Goal: Task Accomplishment & Management: Use online tool/utility

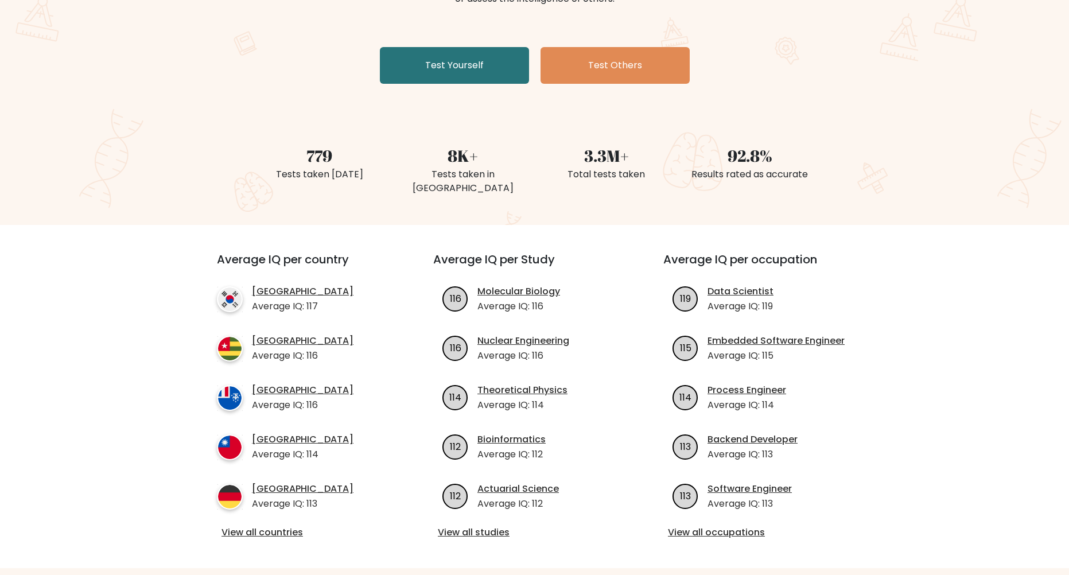
scroll to position [287, 0]
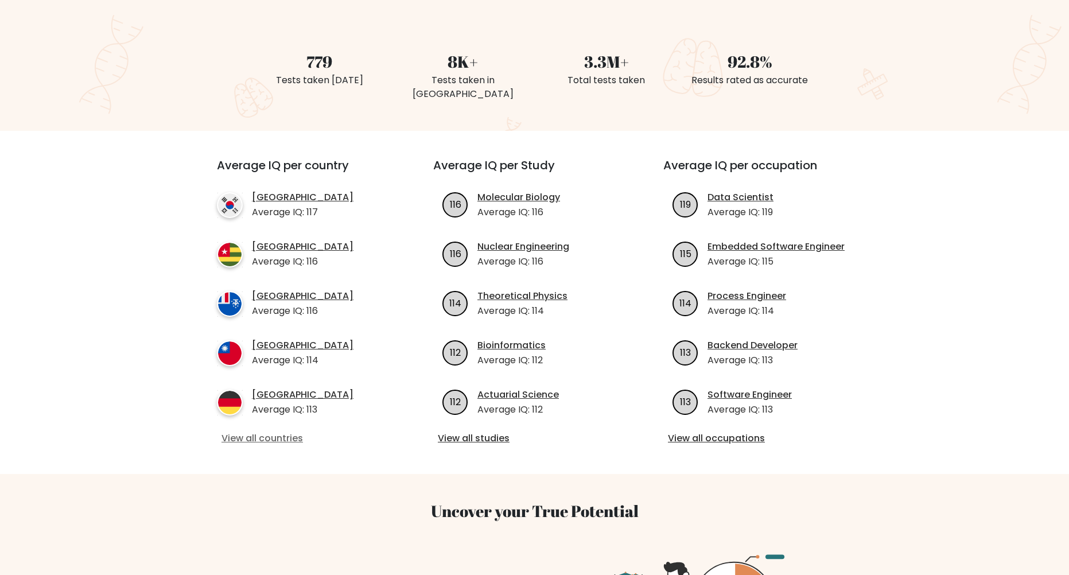
click at [268, 431] on link "View all countries" at bounding box center [304, 438] width 166 height 14
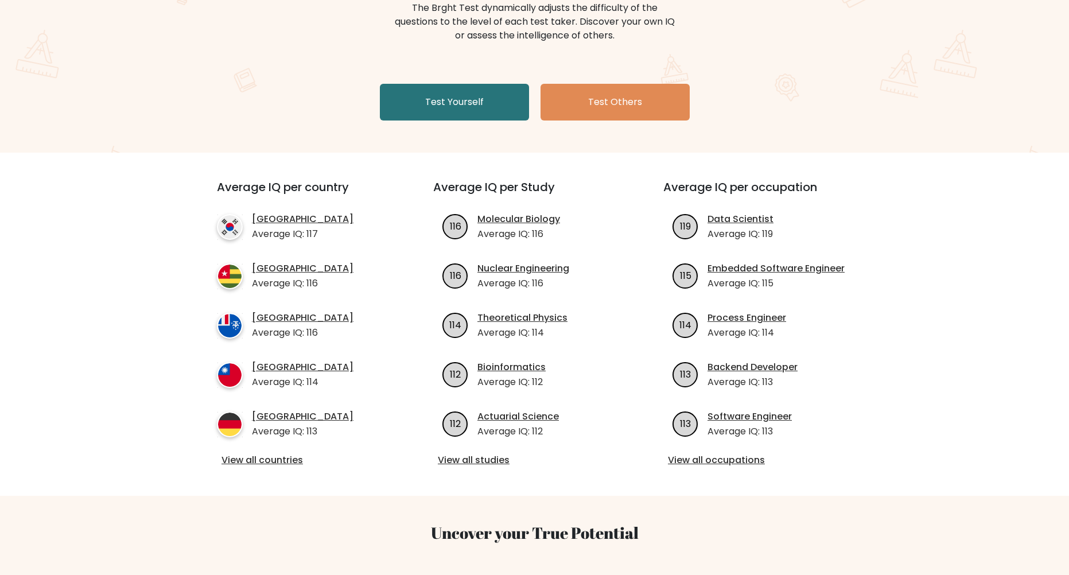
scroll to position [30, 0]
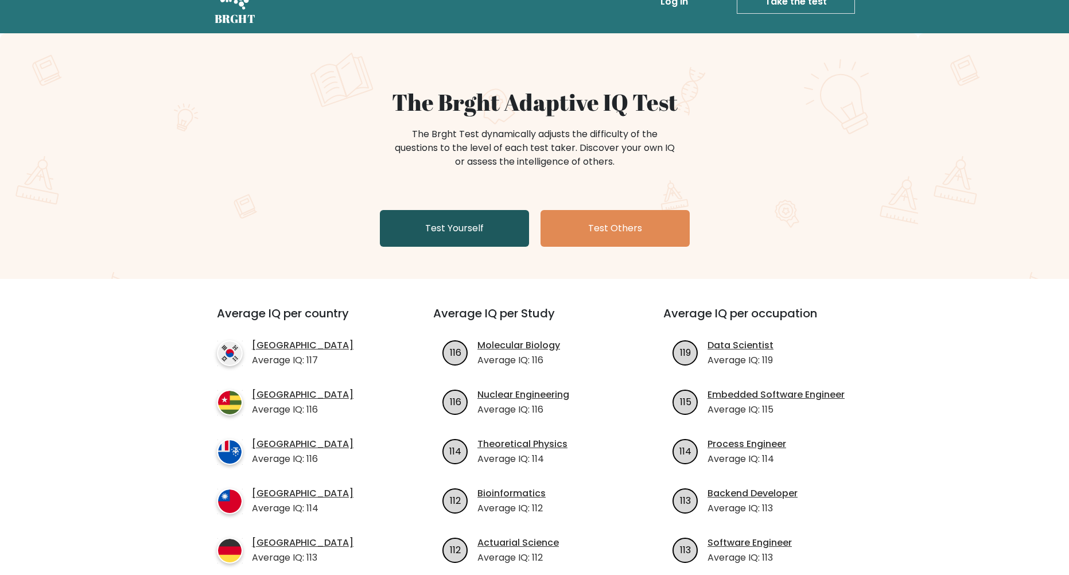
click at [446, 233] on link "Test Yourself" at bounding box center [454, 228] width 149 height 37
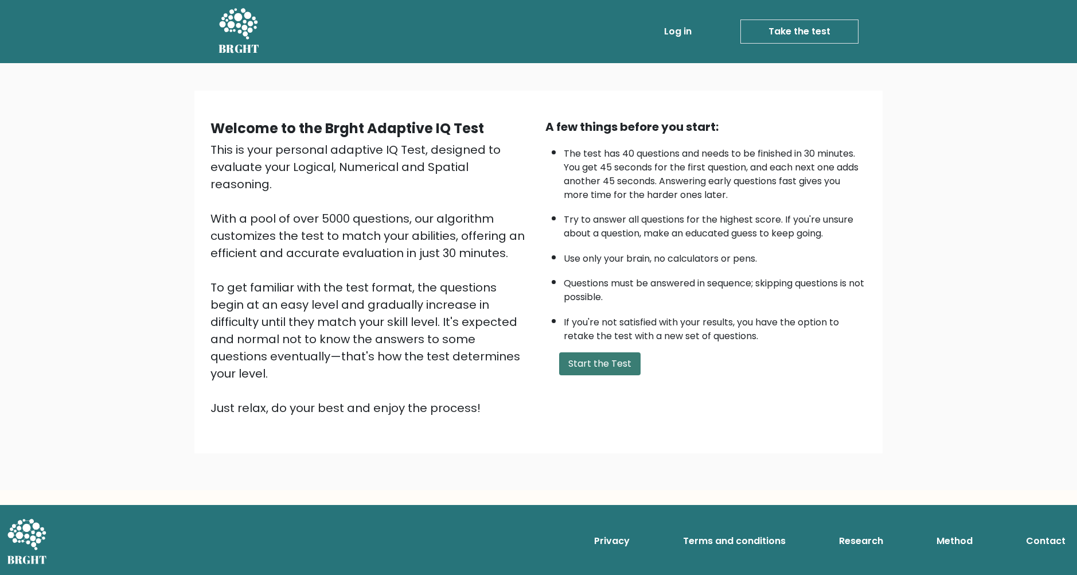
click at [599, 363] on button "Start the Test" at bounding box center [599, 363] width 81 height 23
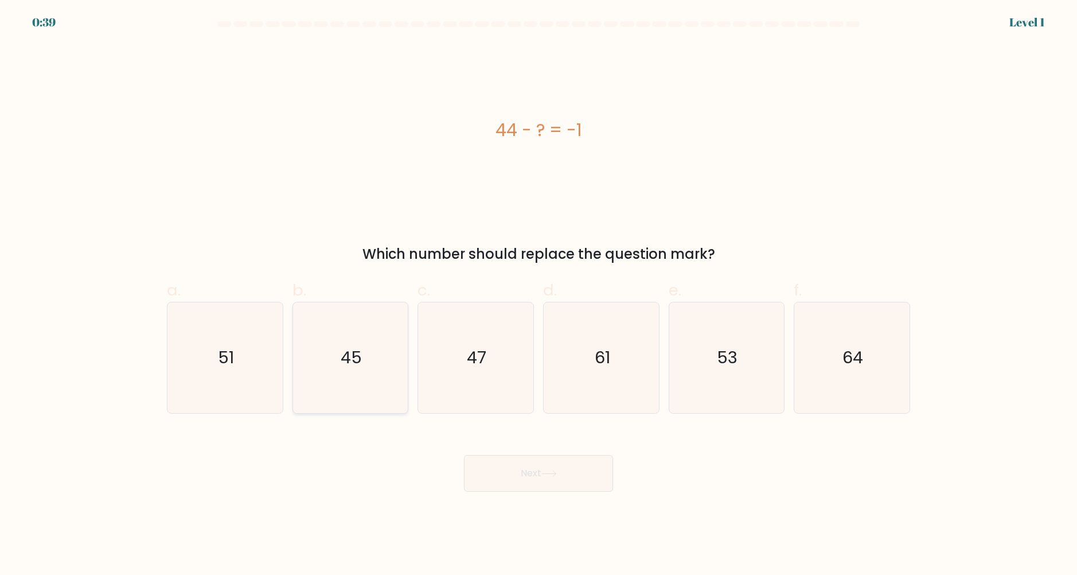
drag, startPoint x: 353, startPoint y: 377, endPoint x: 364, endPoint y: 399, distance: 24.4
click at [353, 377] on icon "45" at bounding box center [350, 357] width 111 height 111
click at [539, 295] on input "b. 45" at bounding box center [539, 290] width 1 height 7
radio input "true"
click at [539, 470] on button "Next" at bounding box center [538, 473] width 149 height 37
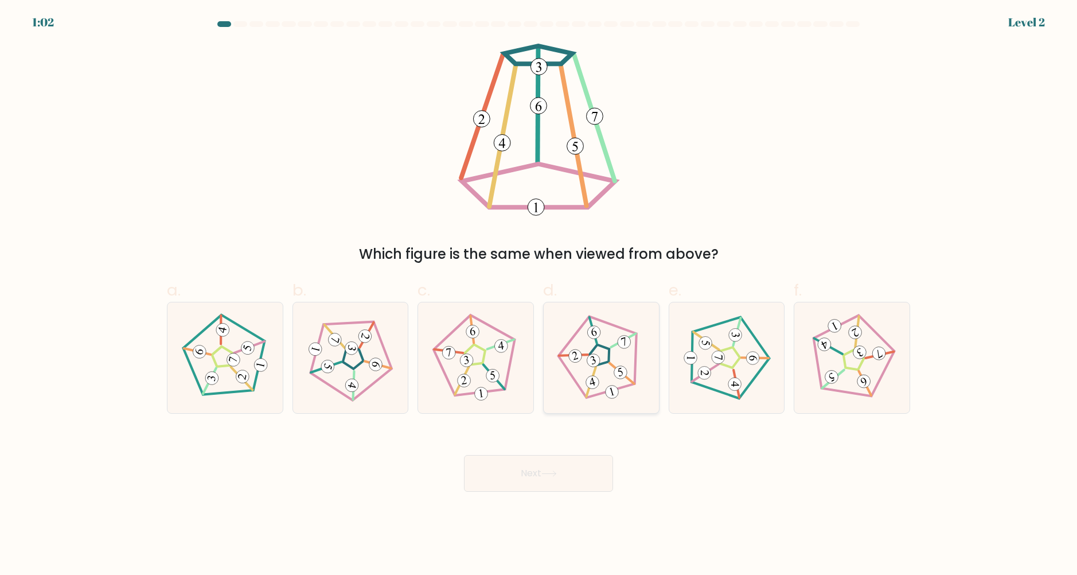
click at [610, 356] on 268 at bounding box center [599, 354] width 25 height 25
click at [539, 295] on input "d." at bounding box center [539, 290] width 1 height 7
radio input "true"
click at [506, 488] on button "Next" at bounding box center [538, 473] width 149 height 37
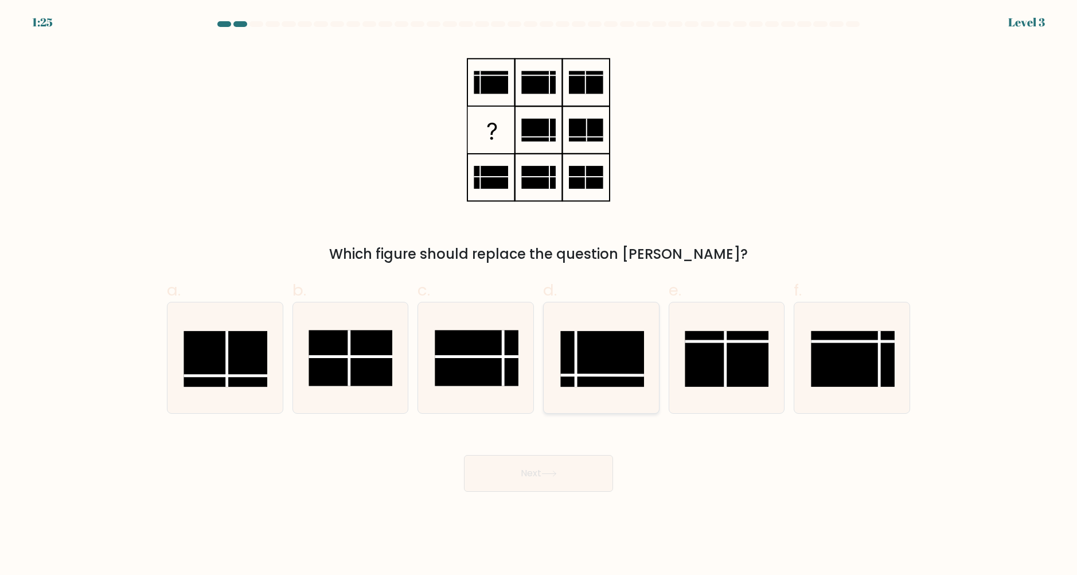
click at [637, 345] on rect at bounding box center [602, 359] width 84 height 56
click at [539, 295] on input "d." at bounding box center [539, 290] width 1 height 7
radio input "true"
click at [510, 491] on button "Next" at bounding box center [538, 473] width 149 height 37
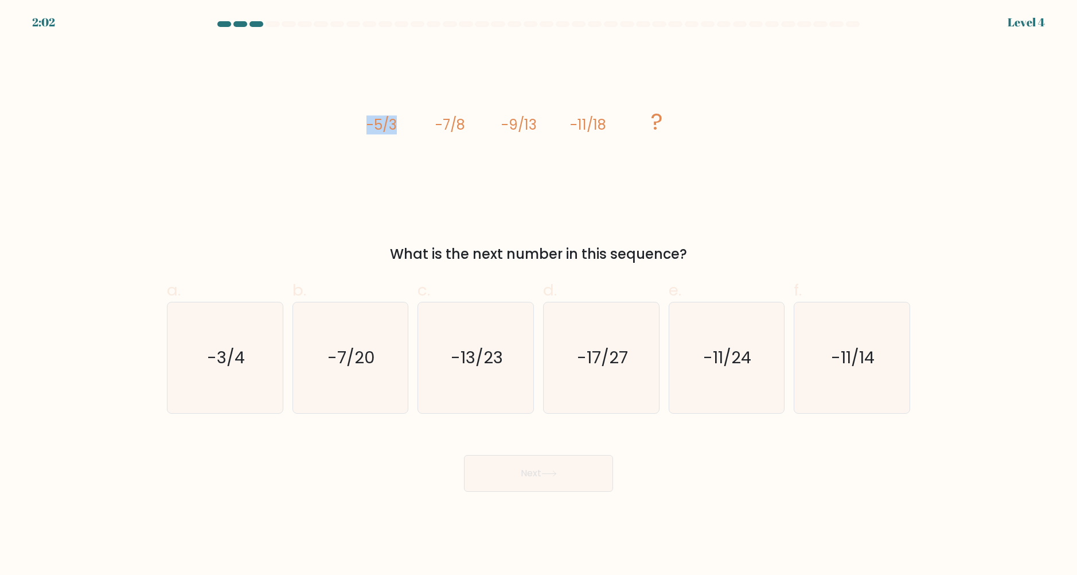
drag, startPoint x: 359, startPoint y: 121, endPoint x: 406, endPoint y: 127, distance: 46.9
click at [406, 127] on div "image/svg+xml -5/3 -7/8 -9/13 -11/18 ? What is the next number in this sequence?" at bounding box center [538, 154] width 757 height 221
drag, startPoint x: 427, startPoint y: 126, endPoint x: 486, endPoint y: 139, distance: 61.0
click at [486, 139] on icon "image/svg+xml -5/3 -7/8 -9/13 -11/18 ?" at bounding box center [539, 130] width 344 height 173
click at [581, 123] on tspan "-11/18" at bounding box center [588, 124] width 36 height 19
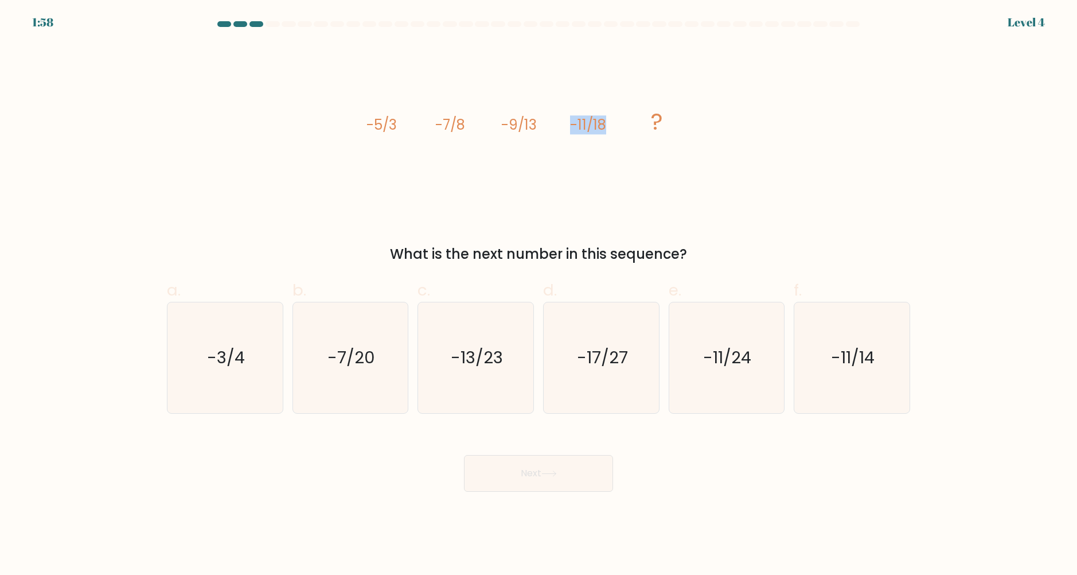
drag, startPoint x: 568, startPoint y: 131, endPoint x: 641, endPoint y: 136, distance: 72.5
click at [641, 136] on icon "image/svg+xml -5/3 -7/8 -9/13 -11/18 ?" at bounding box center [539, 130] width 344 height 173
click at [505, 149] on icon "image/svg+xml -5/3 -7/8 -9/13 -11/18 ?" at bounding box center [539, 130] width 344 height 173
drag, startPoint x: 366, startPoint y: 124, endPoint x: 404, endPoint y: 114, distance: 39.1
click at [404, 114] on div "image/svg+xml -5/3 -7/8 -9/13 -11/18 ? What is the next number in this sequence?" at bounding box center [538, 154] width 757 height 221
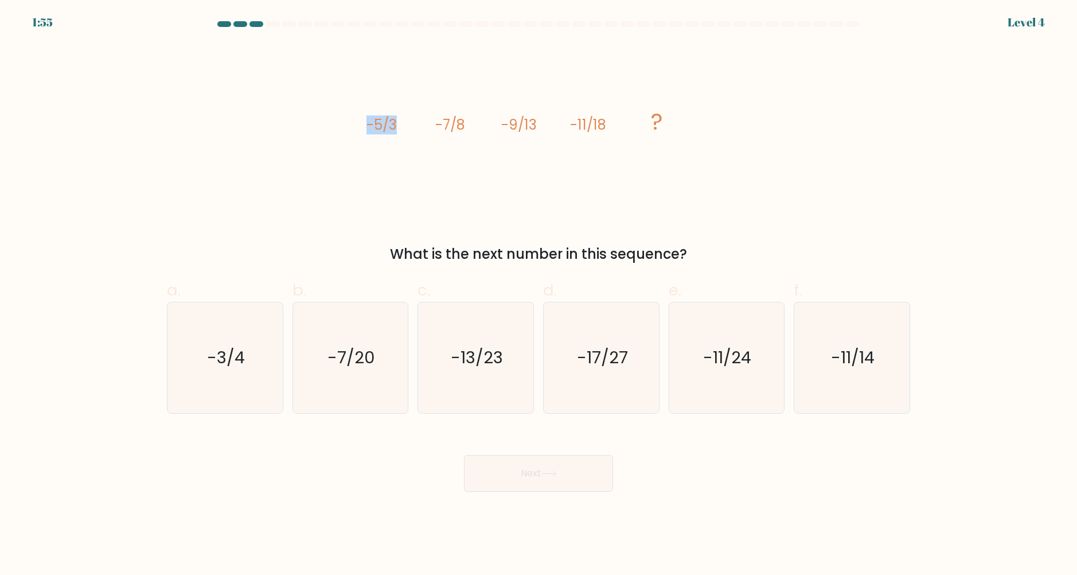
click at [404, 116] on icon "image/svg+xml -5/3 -7/8 -9/13 -11/18 ?" at bounding box center [539, 130] width 344 height 173
click at [494, 369] on icon "-13/23" at bounding box center [475, 357] width 111 height 111
click at [539, 295] on input "c. -13/23" at bounding box center [539, 290] width 1 height 7
radio input "true"
click at [506, 473] on button "Next" at bounding box center [538, 473] width 149 height 37
